Goal: Ask a question

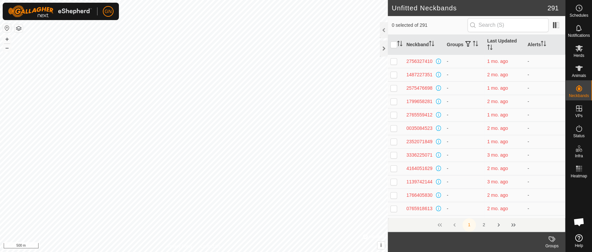
scroll to position [687, 0]
click at [528, 136] on td "-" at bounding box center [544, 141] width 40 height 13
click at [484, 9] on h2 "Unfitted Neckbands" at bounding box center [470, 8] width 156 height 8
click at [381, 46] on div at bounding box center [384, 48] width 8 height 16
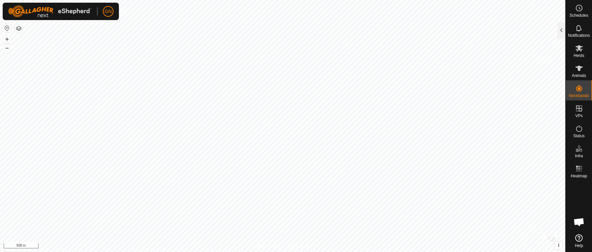
click at [577, 220] on span "Open chat" at bounding box center [578, 222] width 11 height 9
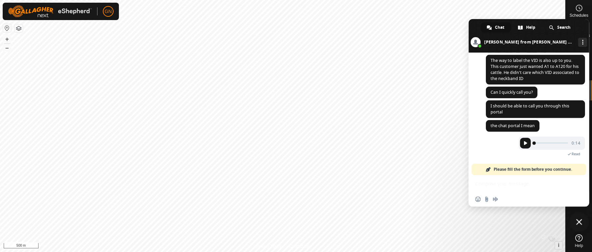
click at [524, 170] on span "Please fill the form before you continue." at bounding box center [532, 169] width 78 height 11
click at [507, 185] on div "Network offline. Reconnecting... No messages can be received or sent for now. S…" at bounding box center [528, 130] width 120 height 154
click at [512, 168] on span "Please fill the form before you continue." at bounding box center [532, 169] width 78 height 11
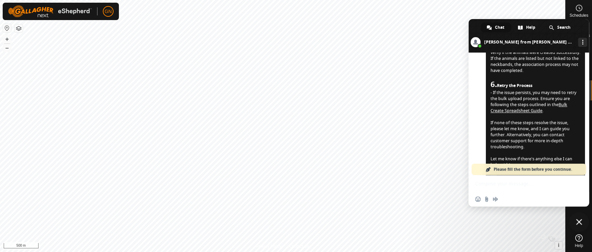
scroll to position [386, 0]
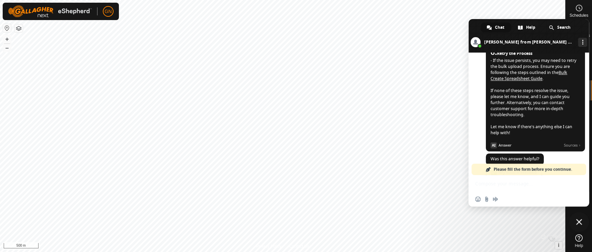
click at [491, 170] on link "Please fill the form before you continue." at bounding box center [528, 169] width 114 height 11
click at [491, 168] on link "Please fill the form before you continue." at bounding box center [528, 169] width 114 height 11
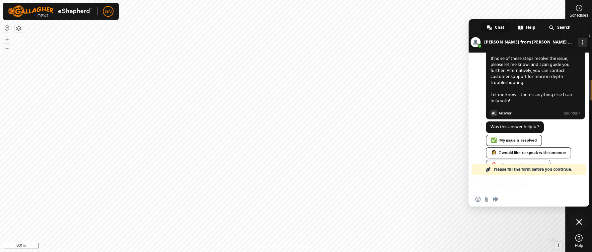
scroll to position [466, 0]
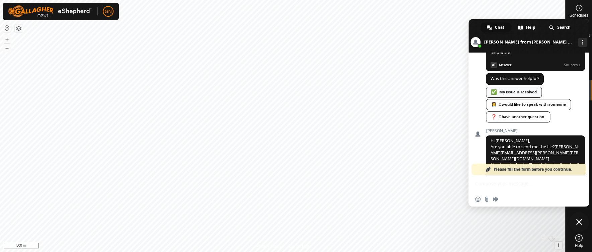
click at [506, 98] on link "✅ My issue is resolved" at bounding box center [514, 92] width 56 height 11
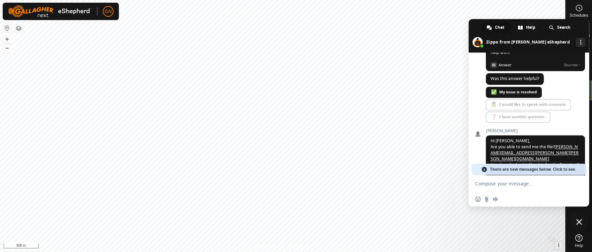
click at [515, 184] on textarea "Compose your message..." at bounding box center [522, 183] width 94 height 17
click at [511, 124] on span "✅ My issue is resolved 👩‍⚕️ I would like to speak with someone ❓ I have another…" at bounding box center [535, 105] width 99 height 37
click at [507, 185] on textarea "Compose your message..." at bounding box center [522, 183] width 94 height 17
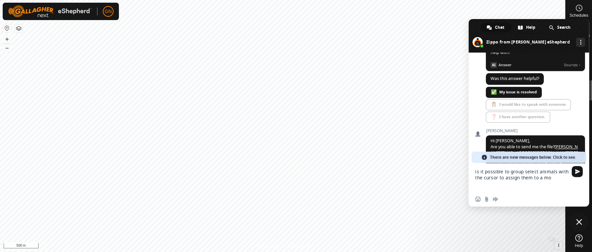
type textarea "is it possible to group select animals with the cursor to assign them to a mob"
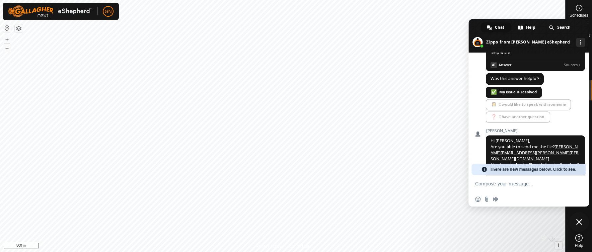
click at [494, 168] on span "There are new messages below. Click to see." at bounding box center [533, 169] width 86 height 11
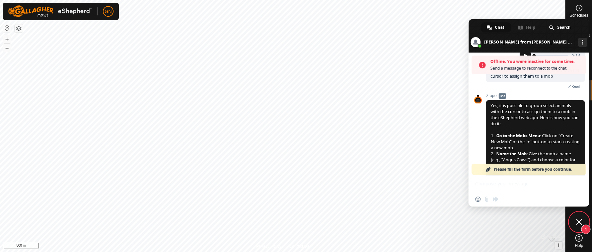
scroll to position [787, 0]
